Goal: Task Accomplishment & Management: Use online tool/utility

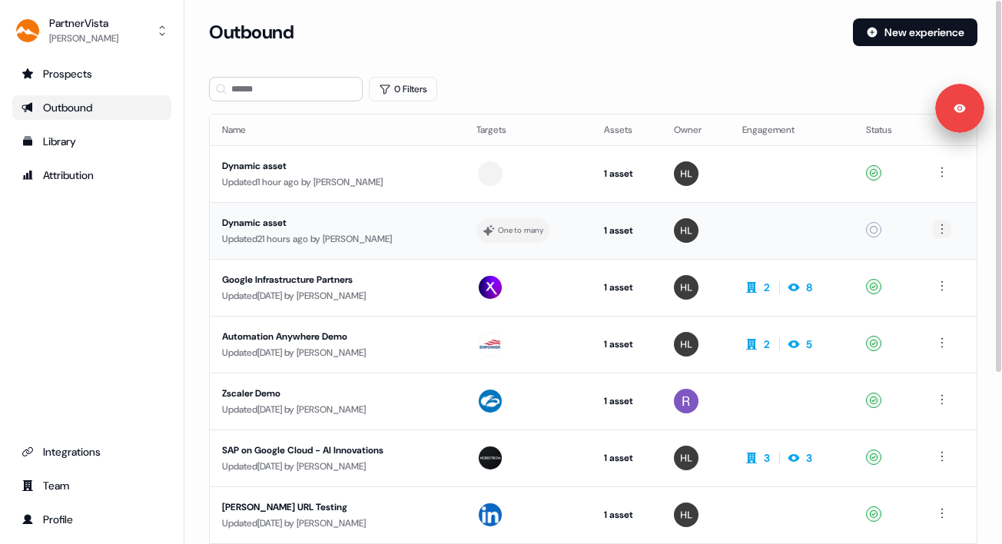
click at [946, 229] on html "For the best experience switch devices to a bigger screen. Go to [DOMAIN_NAME] …" at bounding box center [501, 272] width 1002 height 544
click at [945, 171] on html "For the best experience switch devices to a bigger screen. Go to [DOMAIN_NAME] …" at bounding box center [501, 272] width 1002 height 544
click at [490, 172] on div at bounding box center [491, 174] width 28 height 28
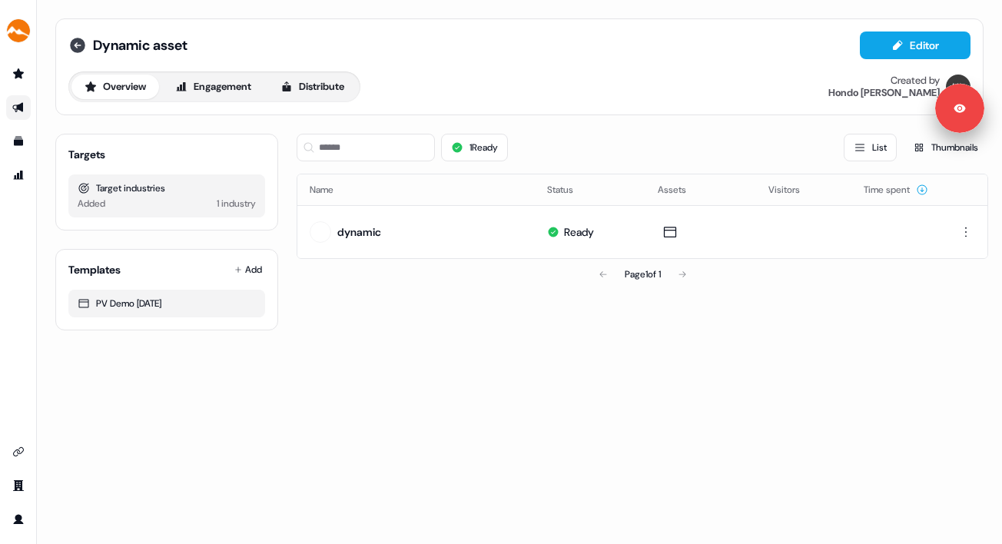
click at [78, 42] on icon at bounding box center [77, 45] width 15 height 15
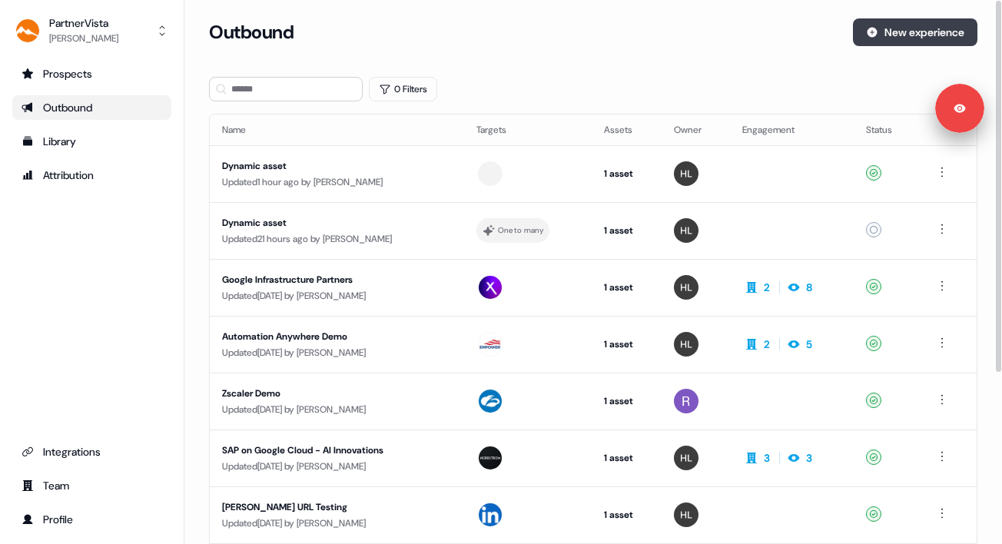
click at [896, 32] on button "New experience" at bounding box center [915, 32] width 125 height 28
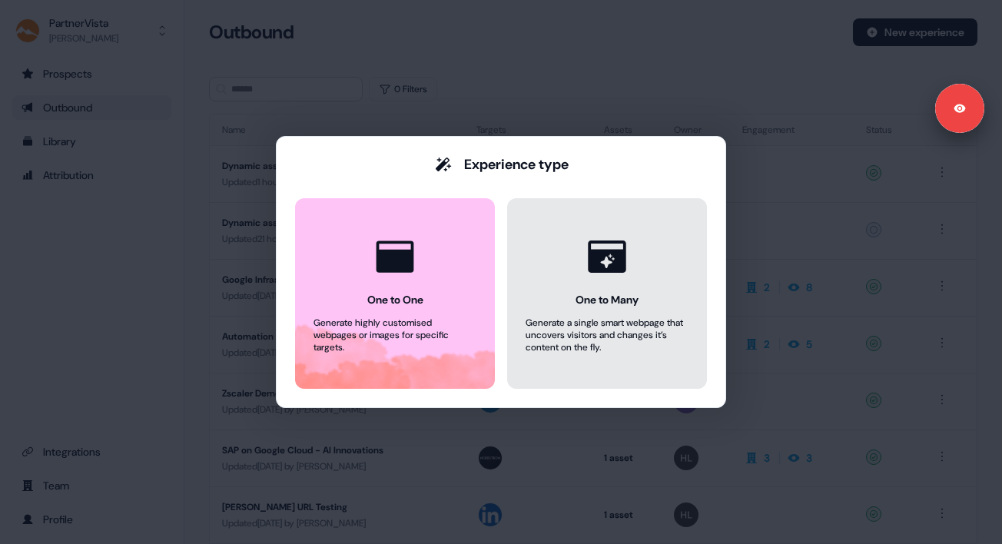
click at [535, 354] on button "One to Many Generate a single smart webpage that uncovers visitors and changes …" at bounding box center [607, 293] width 200 height 191
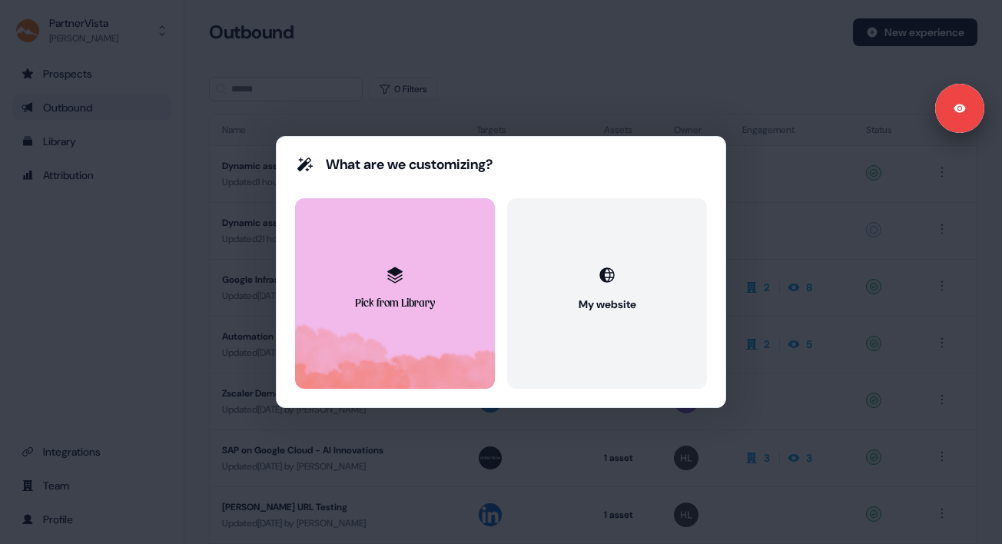
click at [419, 363] on button "Pick from Library" at bounding box center [395, 293] width 200 height 191
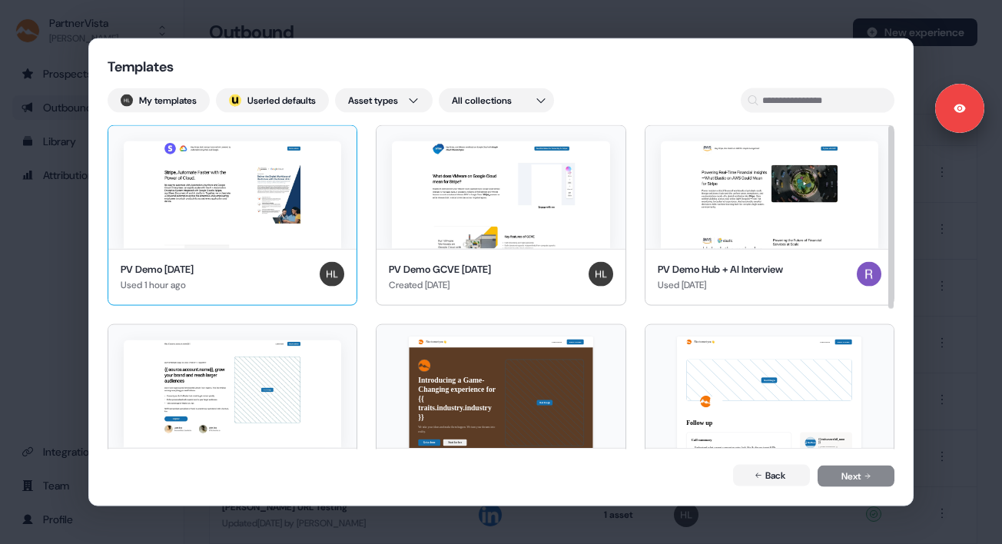
click at [296, 204] on img at bounding box center [233, 195] width 218 height 108
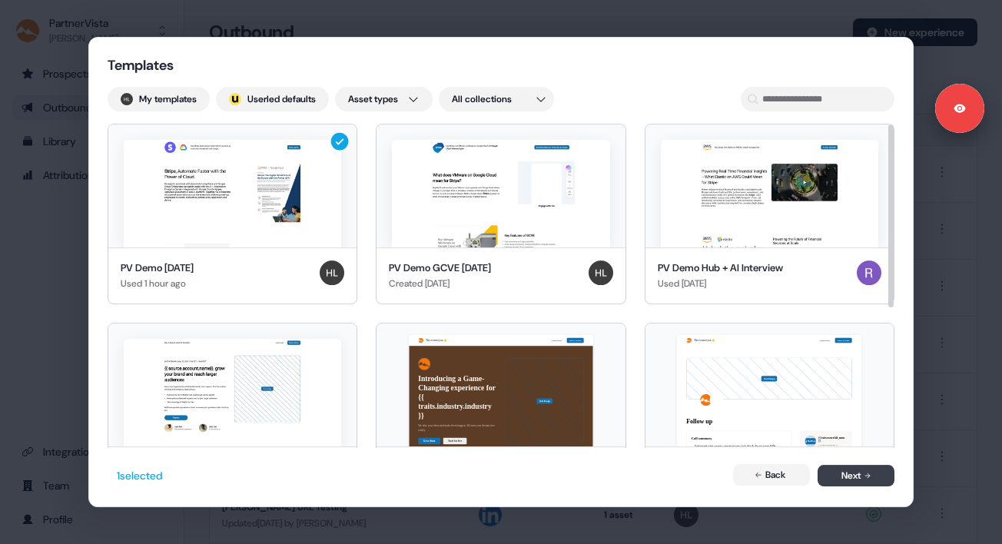
click at [849, 470] on button "Next" at bounding box center [856, 476] width 77 height 22
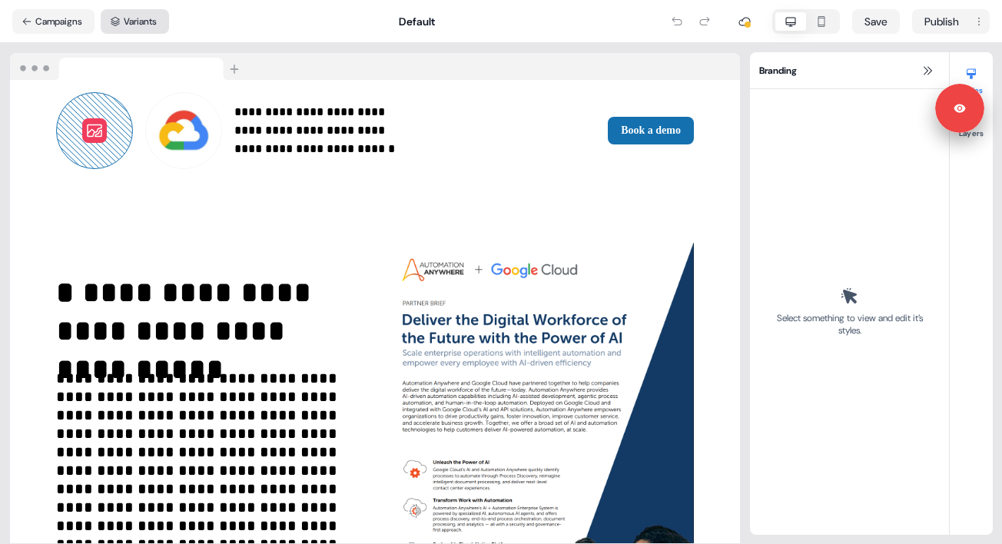
click at [161, 20] on button "Variants" at bounding box center [135, 21] width 68 height 25
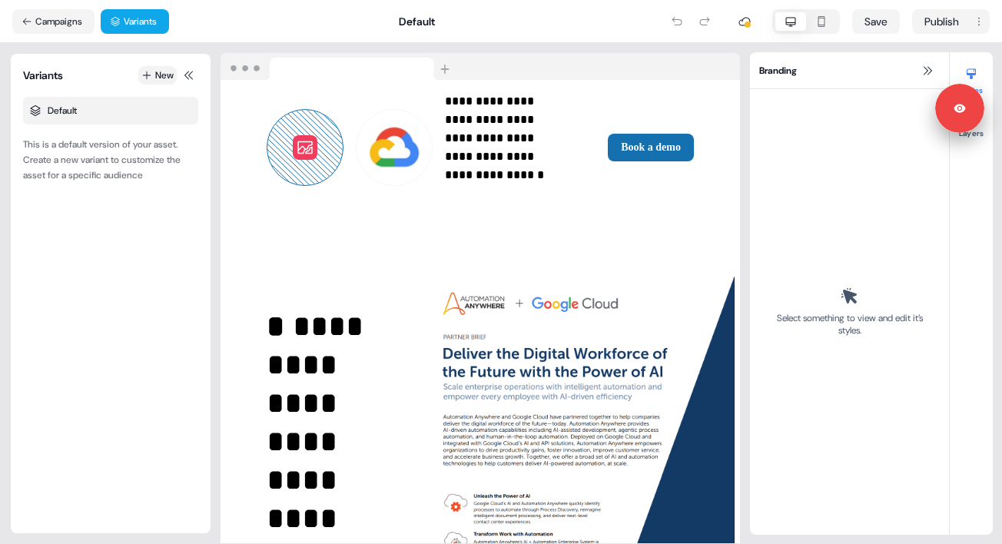
click at [144, 77] on icon at bounding box center [146, 75] width 11 height 11
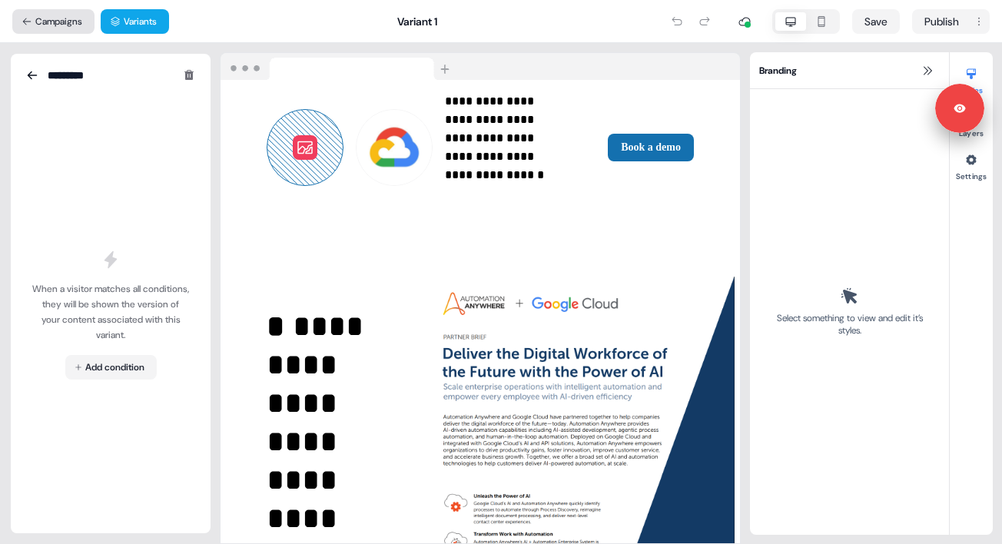
click at [28, 15] on button "Campaigns" at bounding box center [53, 21] width 82 height 25
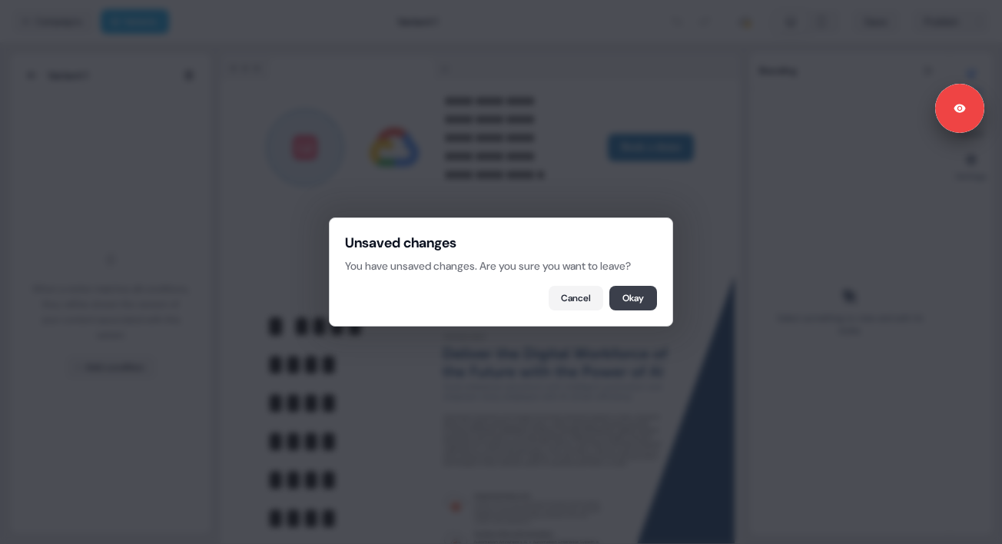
click at [636, 301] on button "Okay" at bounding box center [634, 298] width 48 height 25
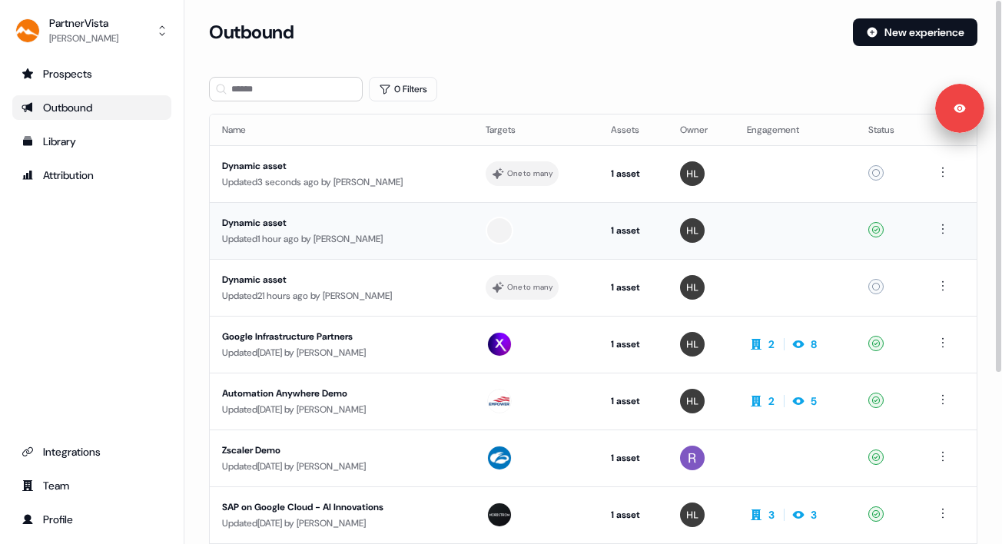
click at [368, 224] on div "Dynamic asset" at bounding box center [341, 222] width 239 height 15
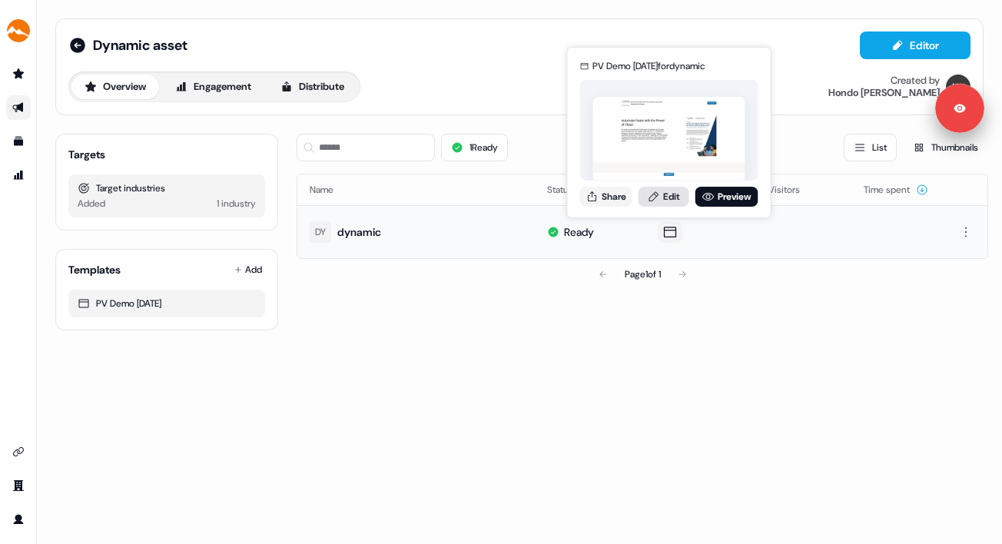
click at [670, 203] on link "Edit" at bounding box center [664, 197] width 51 height 20
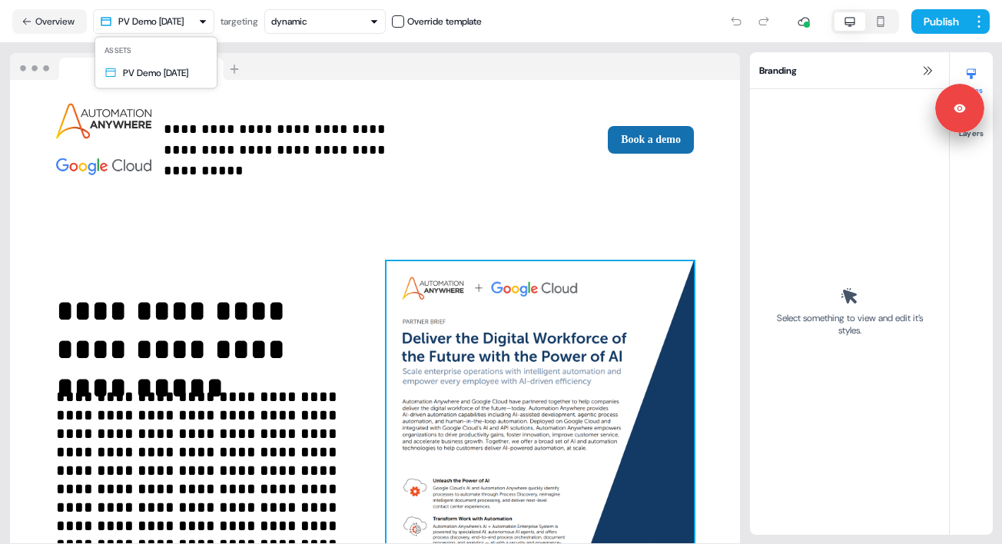
click at [118, 24] on html "**********" at bounding box center [501, 272] width 1002 height 544
click at [50, 22] on button "Overview" at bounding box center [49, 21] width 75 height 25
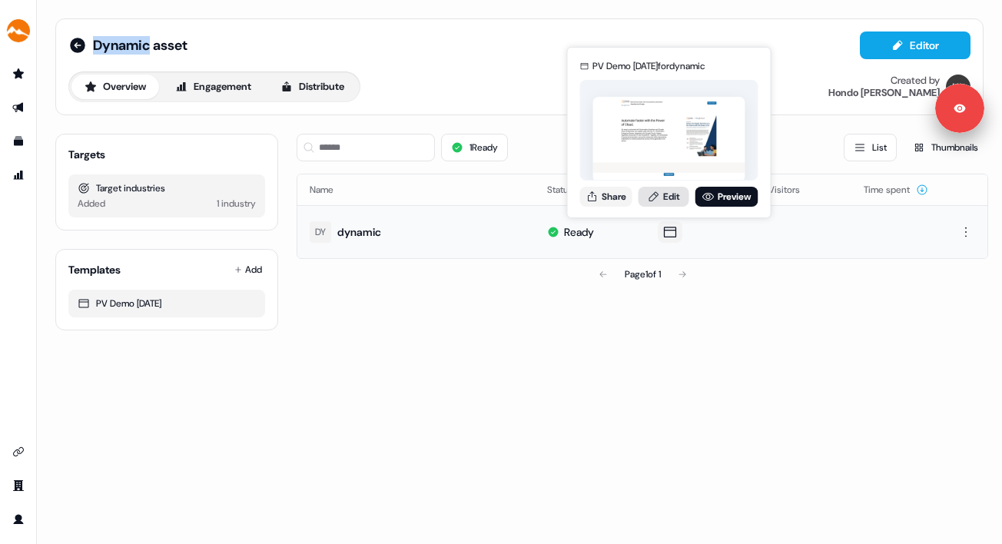
click at [673, 201] on link "Edit" at bounding box center [664, 197] width 51 height 20
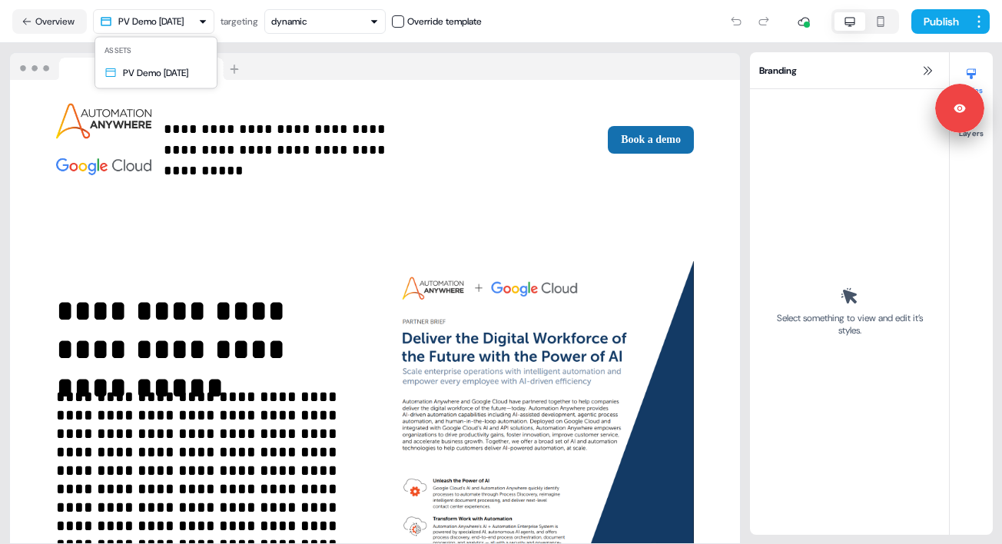
click at [194, 22] on html "**********" at bounding box center [501, 272] width 1002 height 544
click at [318, 25] on div "dynamic" at bounding box center [325, 21] width 108 height 15
click at [319, 25] on div "dynamic" at bounding box center [325, 21] width 108 height 15
click at [65, 22] on button "Overview" at bounding box center [49, 21] width 75 height 25
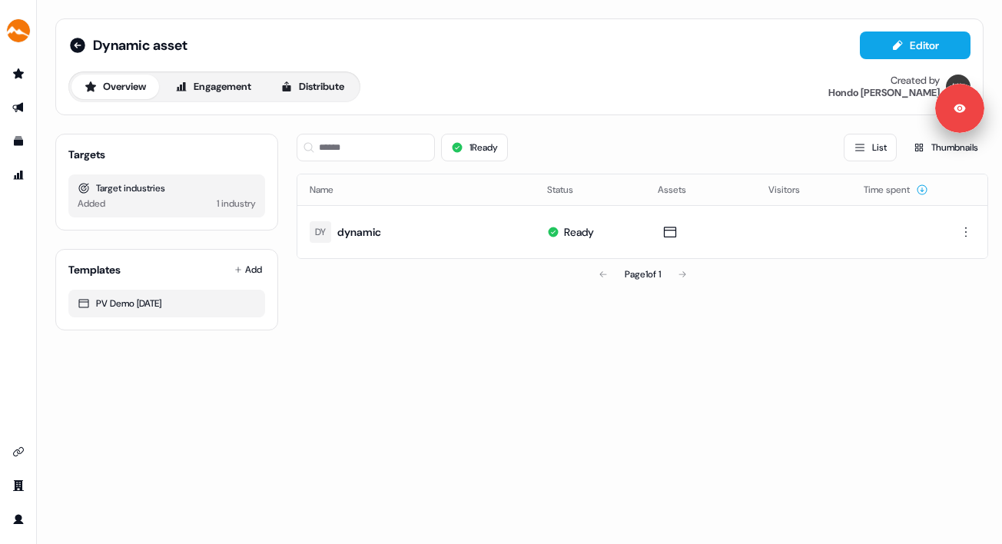
click at [237, 201] on div "1 industry" at bounding box center [236, 203] width 39 height 15
click at [154, 189] on div "Target industries" at bounding box center [167, 188] width 178 height 15
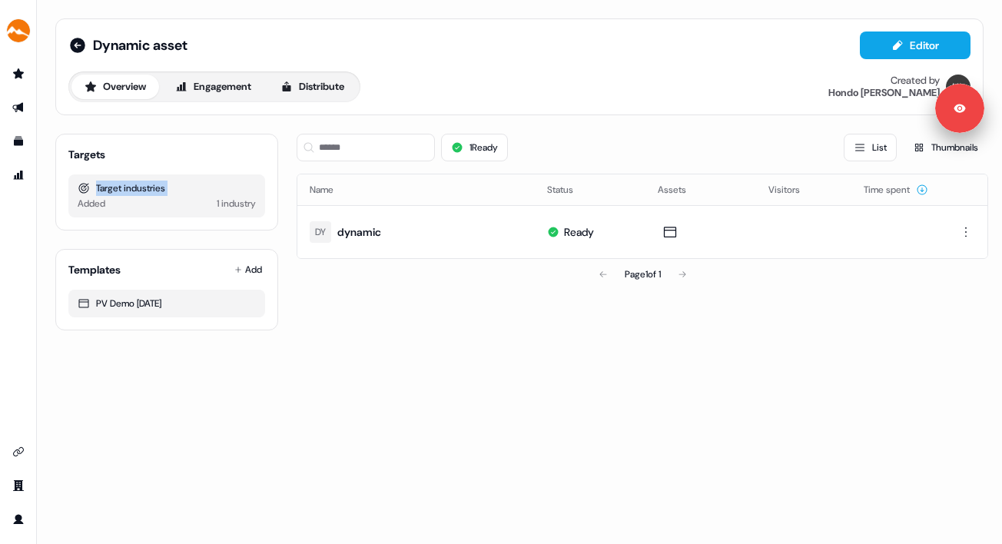
click at [154, 189] on div "Target industries" at bounding box center [167, 188] width 178 height 15
click at [195, 195] on div "Target industries" at bounding box center [167, 188] width 178 height 15
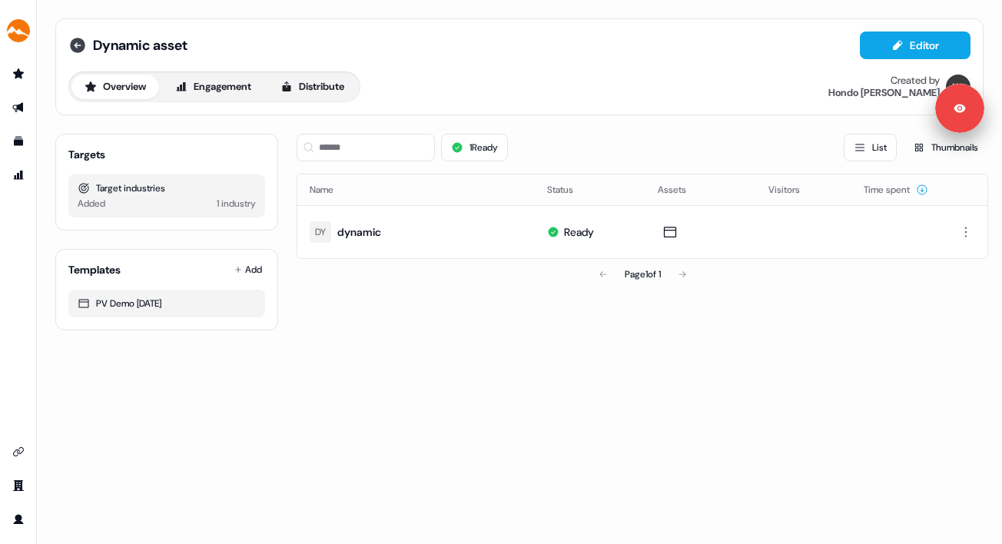
click at [70, 51] on icon at bounding box center [77, 45] width 18 height 18
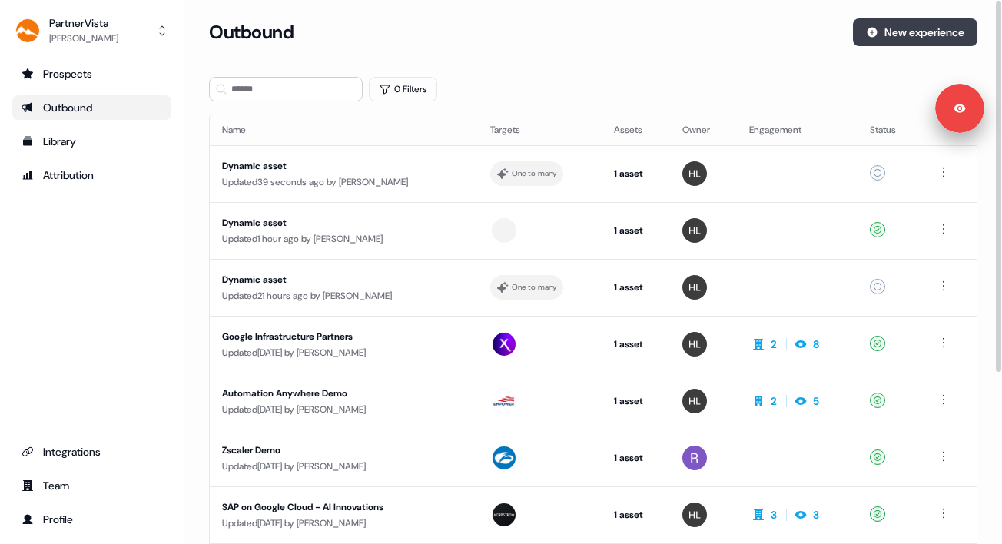
click at [906, 38] on button "New experience" at bounding box center [915, 32] width 125 height 28
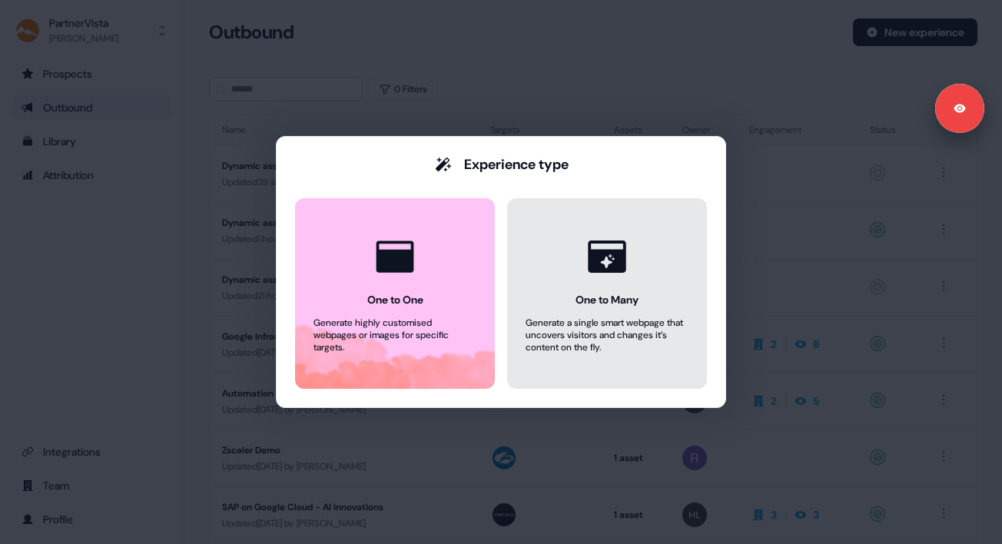
click at [603, 303] on div "One to Many" at bounding box center [607, 299] width 63 height 15
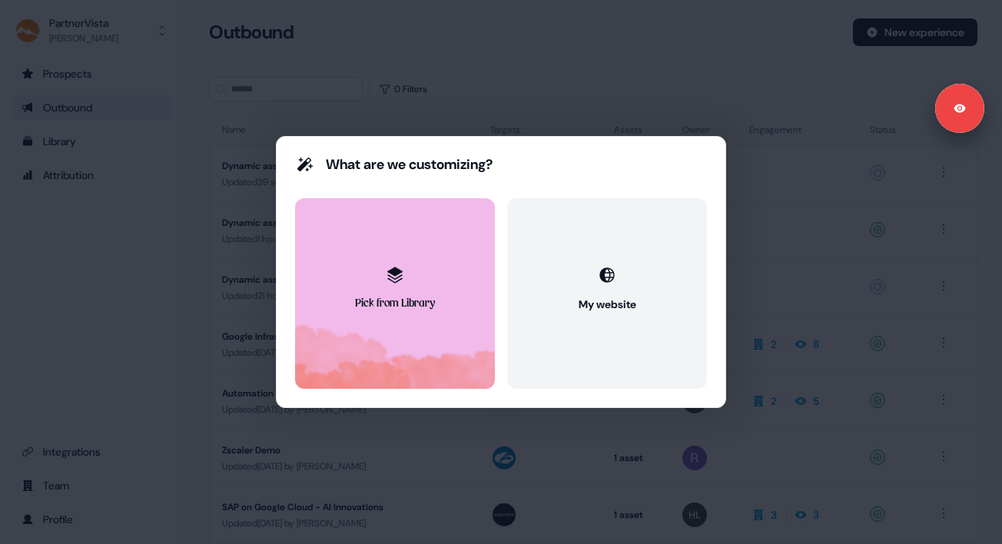
drag, startPoint x: 563, startPoint y: 315, endPoint x: 354, endPoint y: 322, distance: 209.2
click at [354, 322] on div "Pick from Library My website" at bounding box center [501, 293] width 412 height 191
click at [355, 322] on button "Pick from Library" at bounding box center [395, 293] width 200 height 191
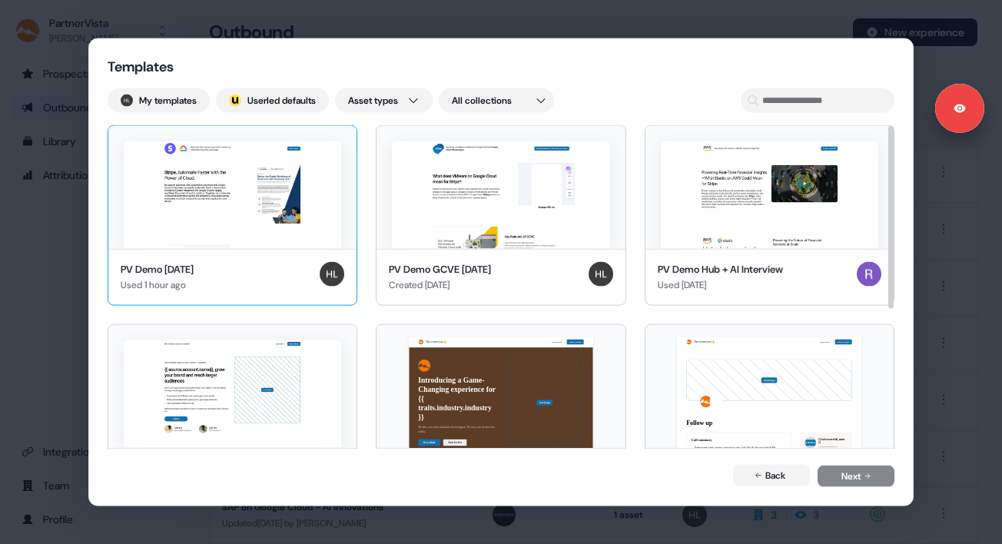
click at [300, 211] on img at bounding box center [233, 195] width 218 height 108
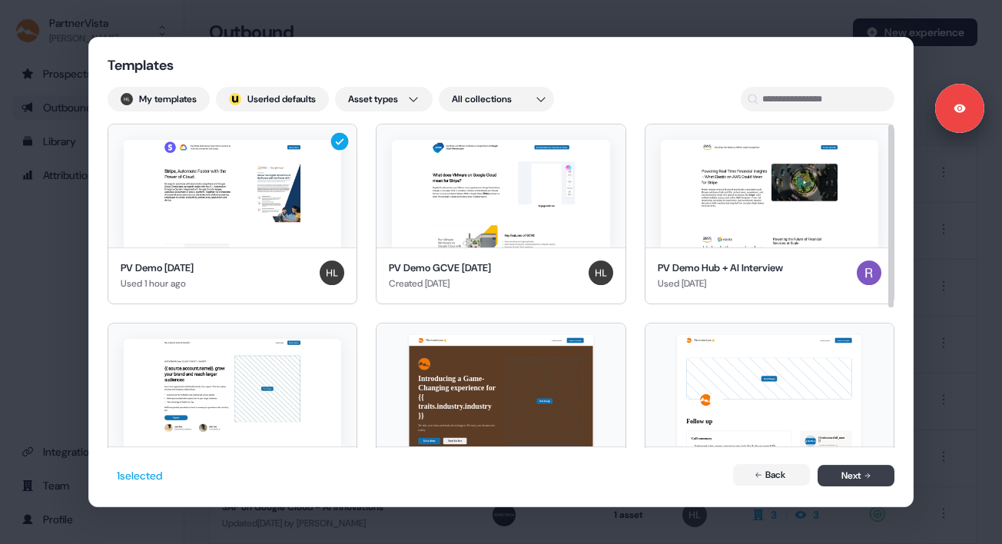
click at [868, 475] on icon at bounding box center [868, 476] width 8 height 8
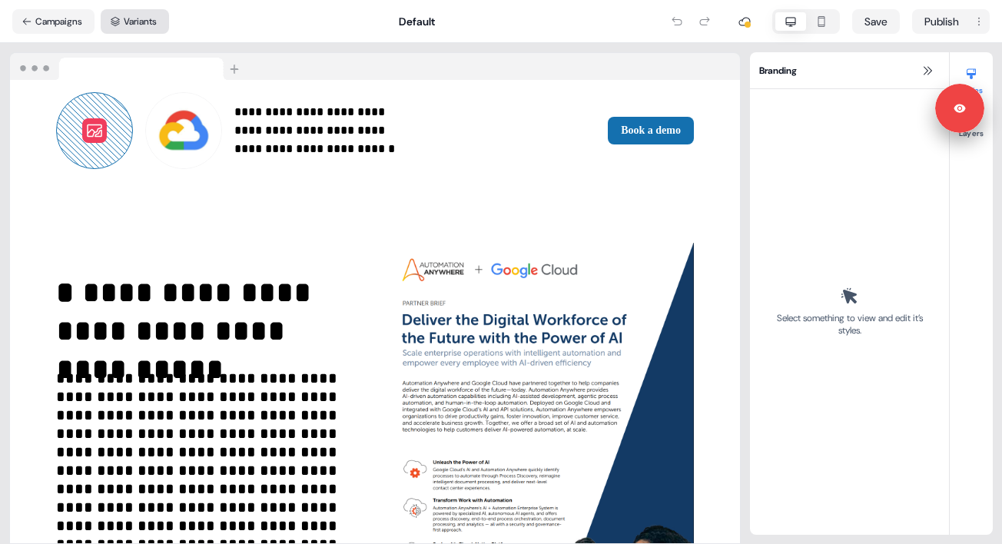
click at [128, 15] on button "Variants" at bounding box center [135, 21] width 68 height 25
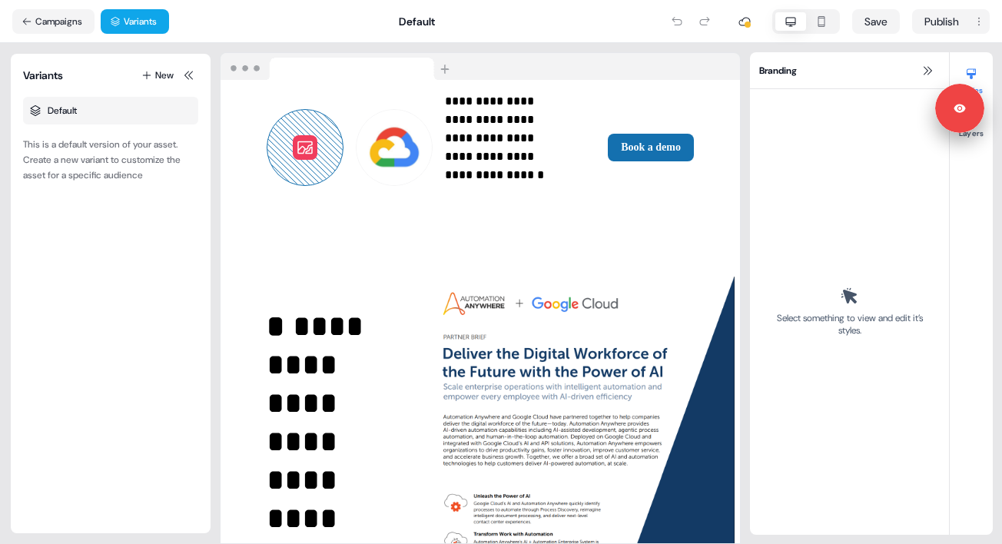
click at [131, 111] on div "Default" at bounding box center [110, 111] width 175 height 28
click at [154, 74] on button "New" at bounding box center [157, 75] width 38 height 18
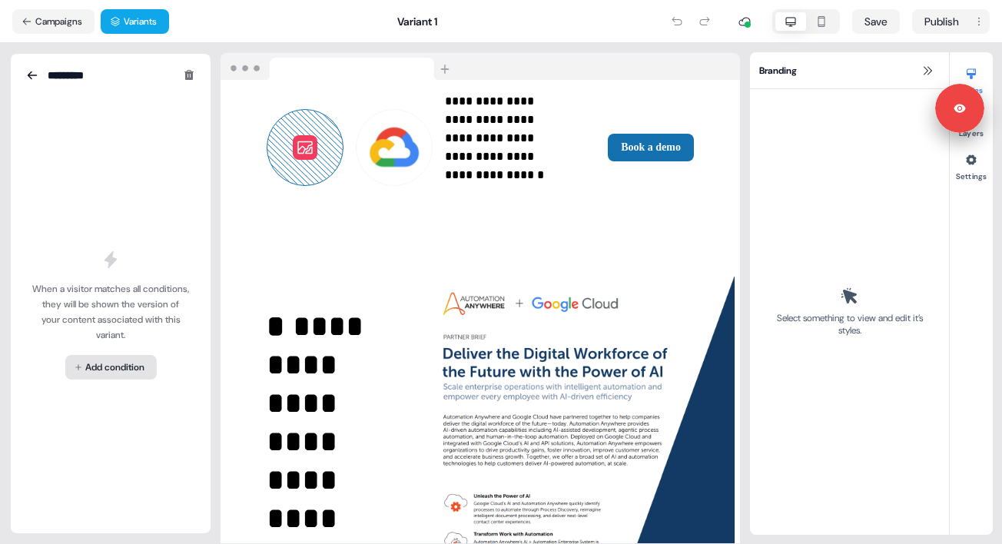
click at [107, 369] on html "**********" at bounding box center [501, 272] width 1002 height 544
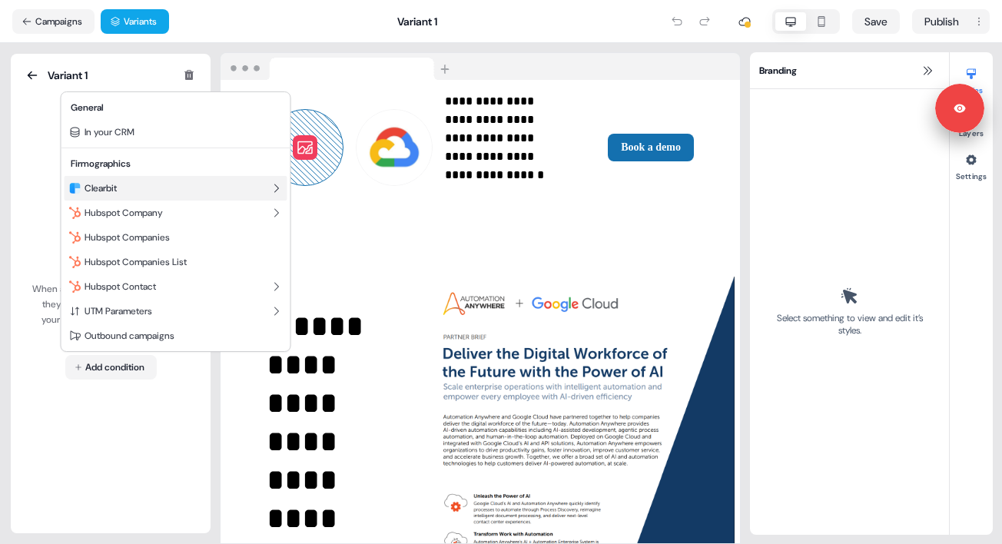
click at [145, 195] on div "Clearbit" at bounding box center [176, 188] width 223 height 25
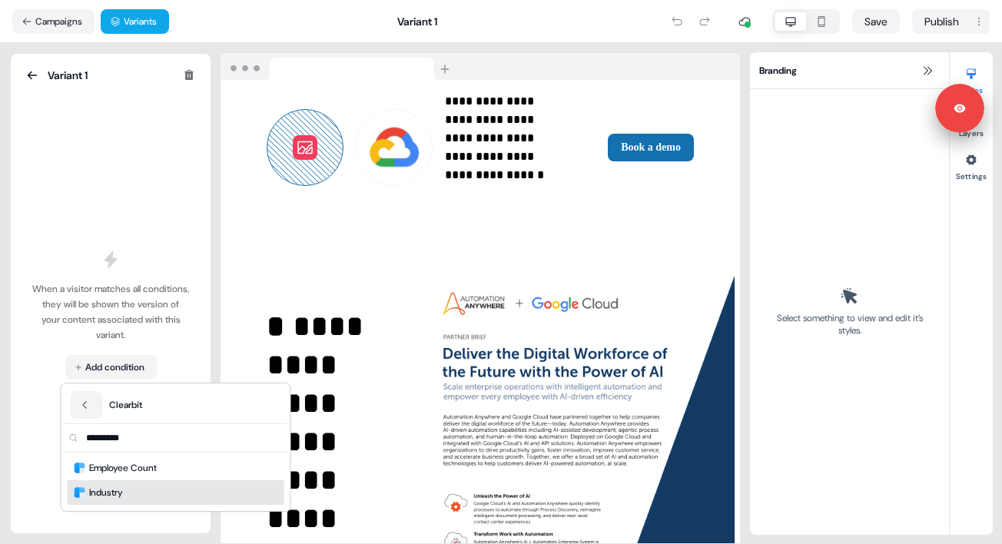
click at [118, 497] on span "Industry" at bounding box center [106, 492] width 34 height 15
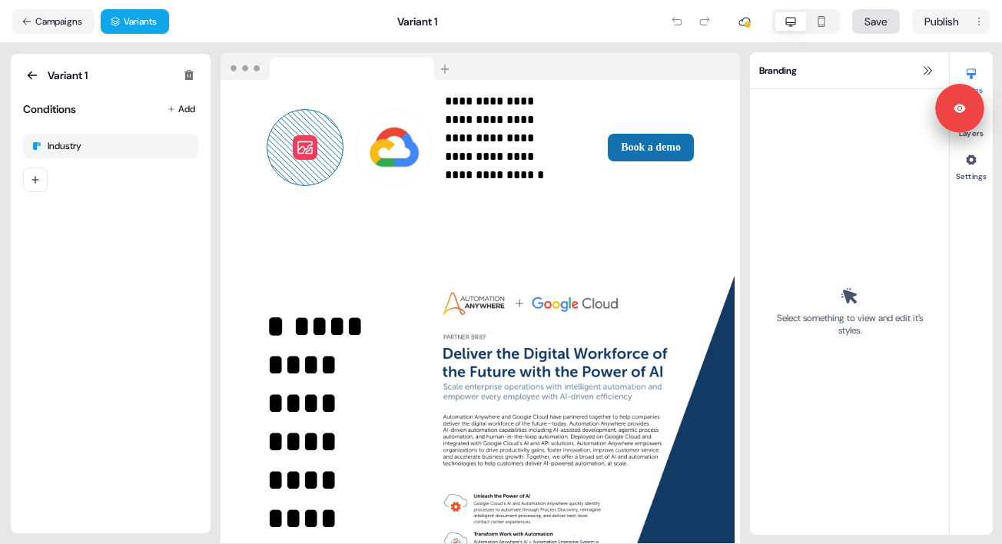
click at [872, 25] on button "Save" at bounding box center [876, 21] width 48 height 25
click at [71, 23] on button "Campaigns" at bounding box center [53, 21] width 82 height 25
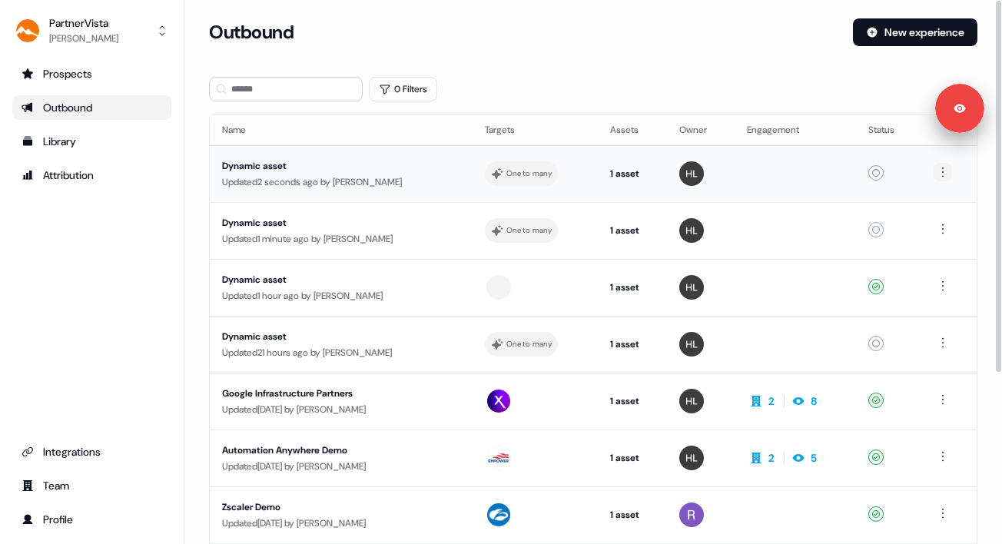
click at [944, 174] on html "For the best experience switch devices to a bigger screen. Go to [DOMAIN_NAME] …" at bounding box center [501, 272] width 1002 height 544
click at [914, 218] on div "Delete" at bounding box center [944, 225] width 91 height 25
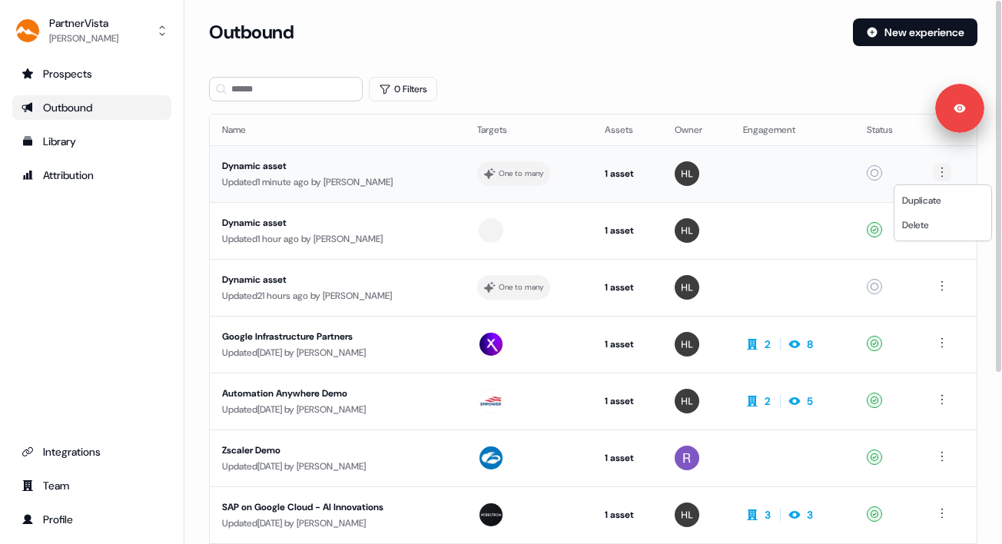
click at [939, 174] on html "For the best experience switch devices to a bigger screen. Go to [DOMAIN_NAME] …" at bounding box center [501, 272] width 1002 height 544
click at [916, 224] on span "Delete" at bounding box center [915, 225] width 27 height 12
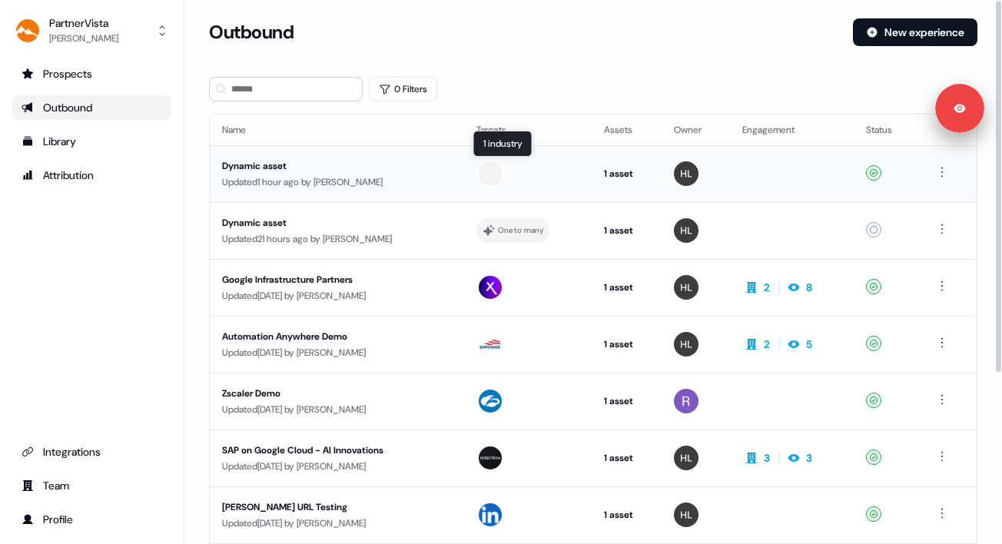
click at [486, 169] on div at bounding box center [491, 174] width 28 height 28
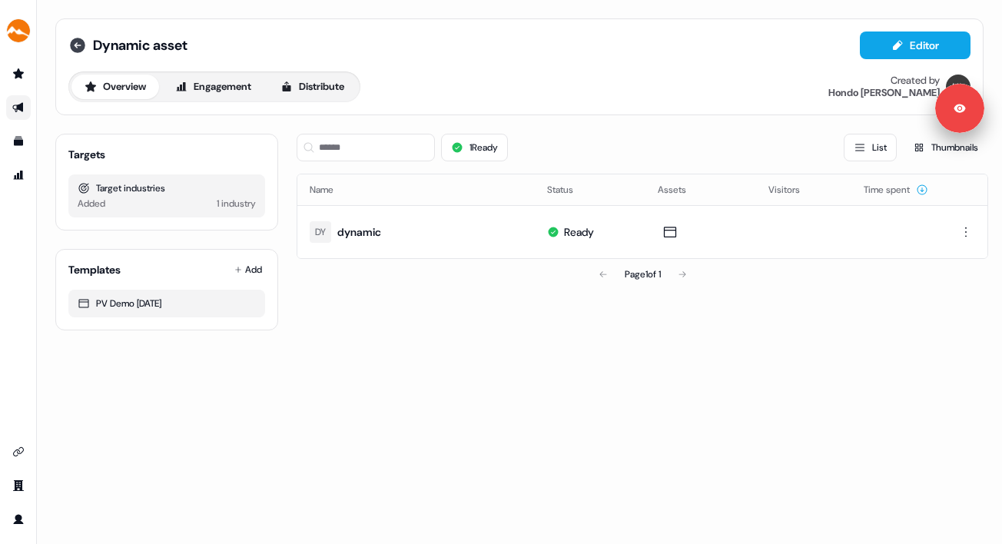
click at [72, 43] on icon at bounding box center [77, 45] width 15 height 15
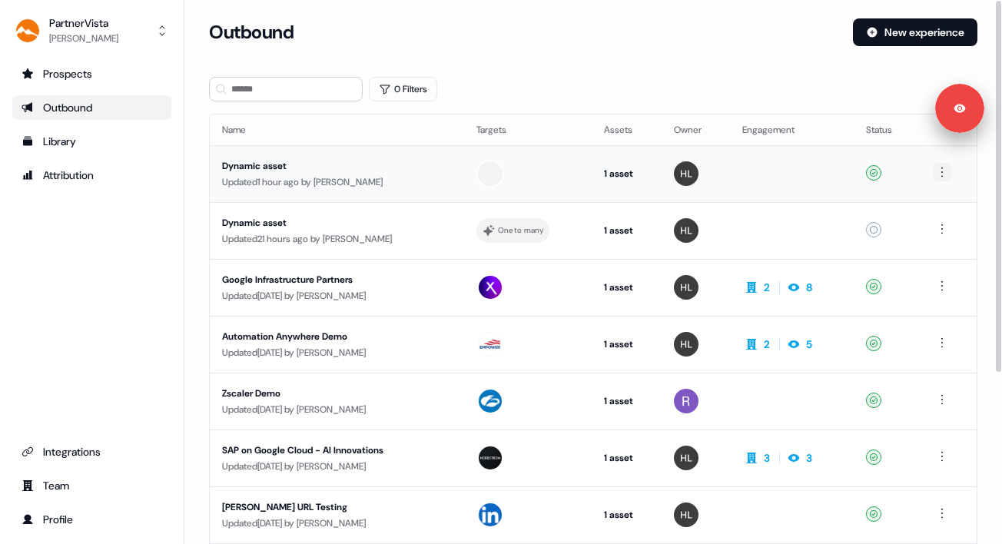
click at [941, 171] on html "For the best experience switch devices to a bigger screen. Go to [DOMAIN_NAME] …" at bounding box center [501, 272] width 1002 height 544
click at [911, 144] on html "For the best experience switch devices to a bigger screen. Go to [DOMAIN_NAME] …" at bounding box center [501, 272] width 1002 height 544
click at [943, 172] on html "For the best experience switch devices to a bigger screen. Go to [DOMAIN_NAME] …" at bounding box center [501, 272] width 1002 height 544
click at [491, 174] on div at bounding box center [491, 174] width 28 height 28
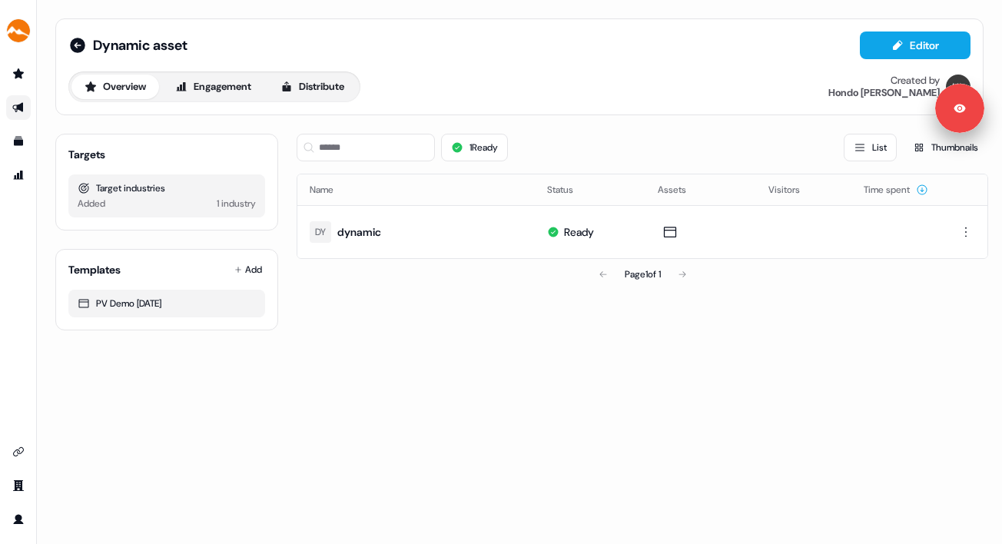
click at [500, 50] on div "Dynamic asset Editor" at bounding box center [519, 46] width 902 height 28
click at [75, 46] on icon at bounding box center [77, 45] width 18 height 18
